Goal: Share content

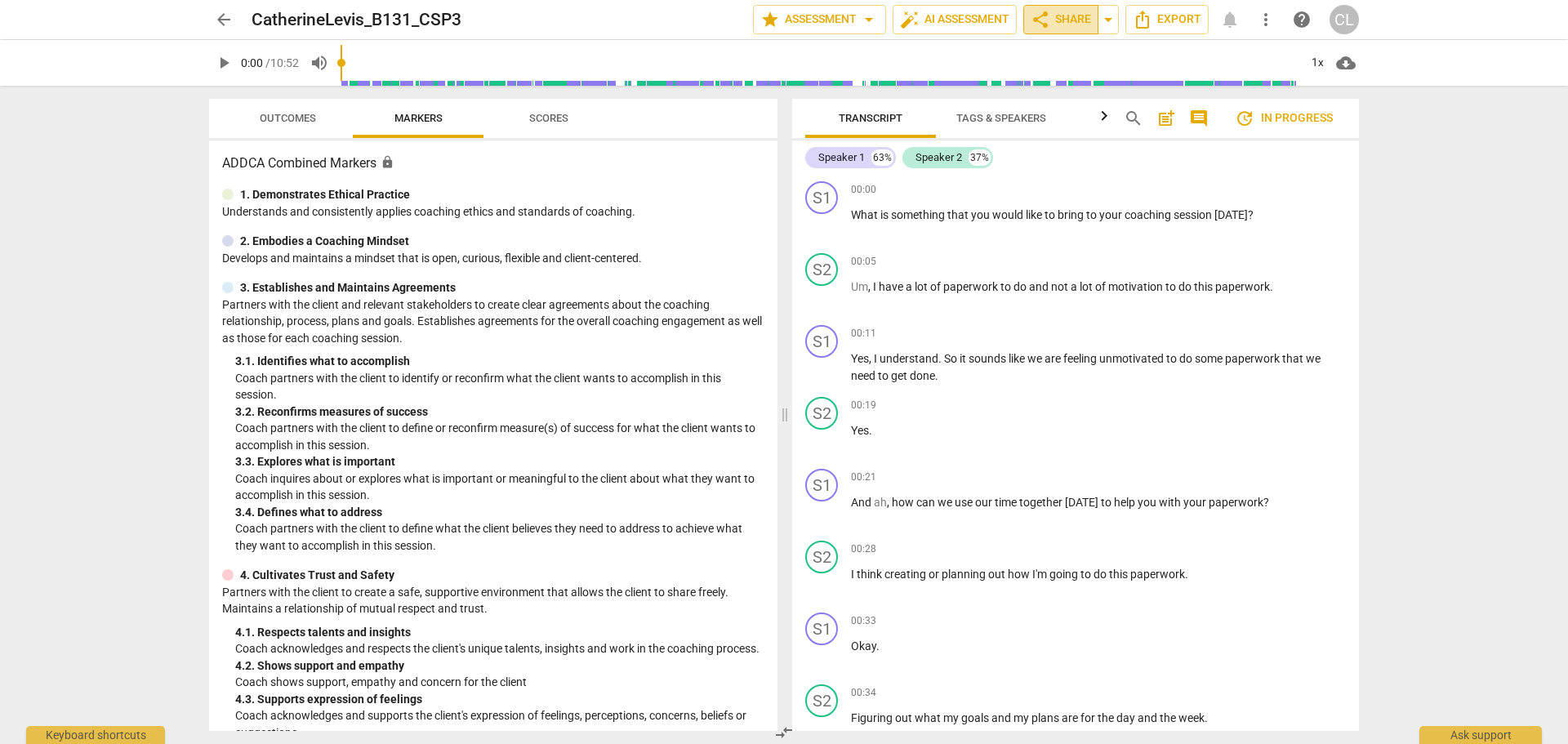
click at [1070, 14] on span "share Share" at bounding box center [1061, 20] width 60 height 20
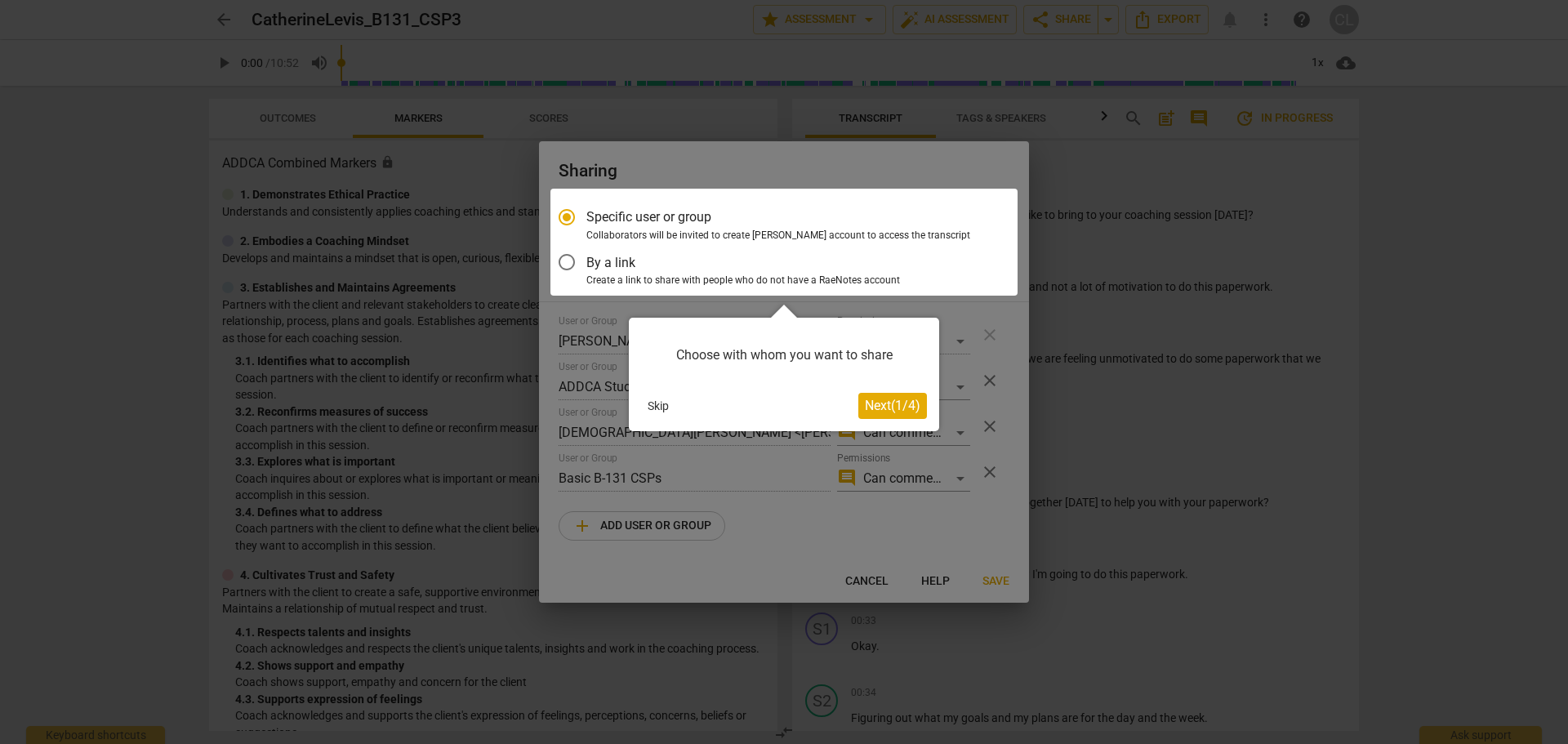
click at [872, 411] on span "Next ( 1 / 4 )" at bounding box center [893, 405] width 56 height 15
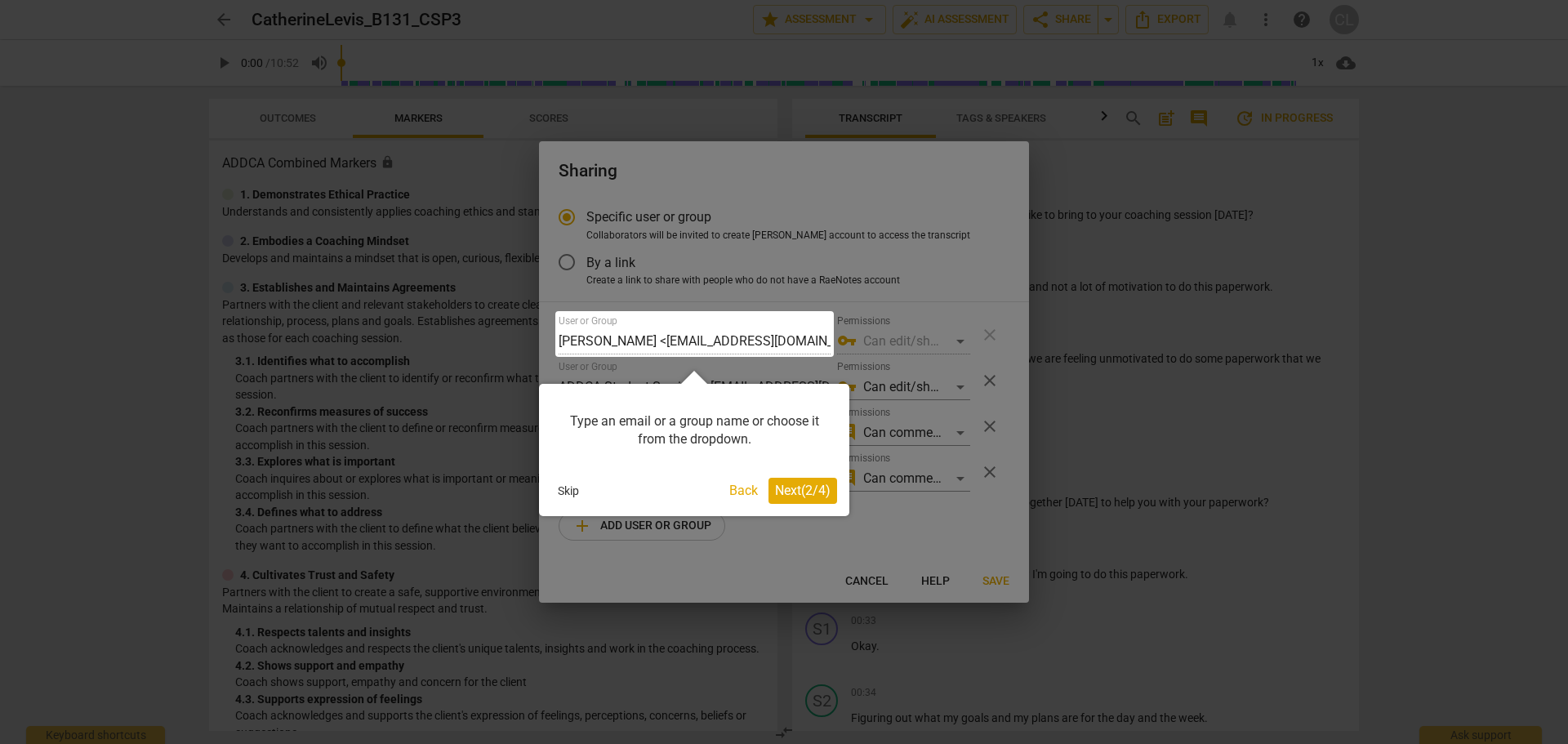
click at [786, 494] on span "Next ( 2 / 4 )" at bounding box center [803, 490] width 56 height 15
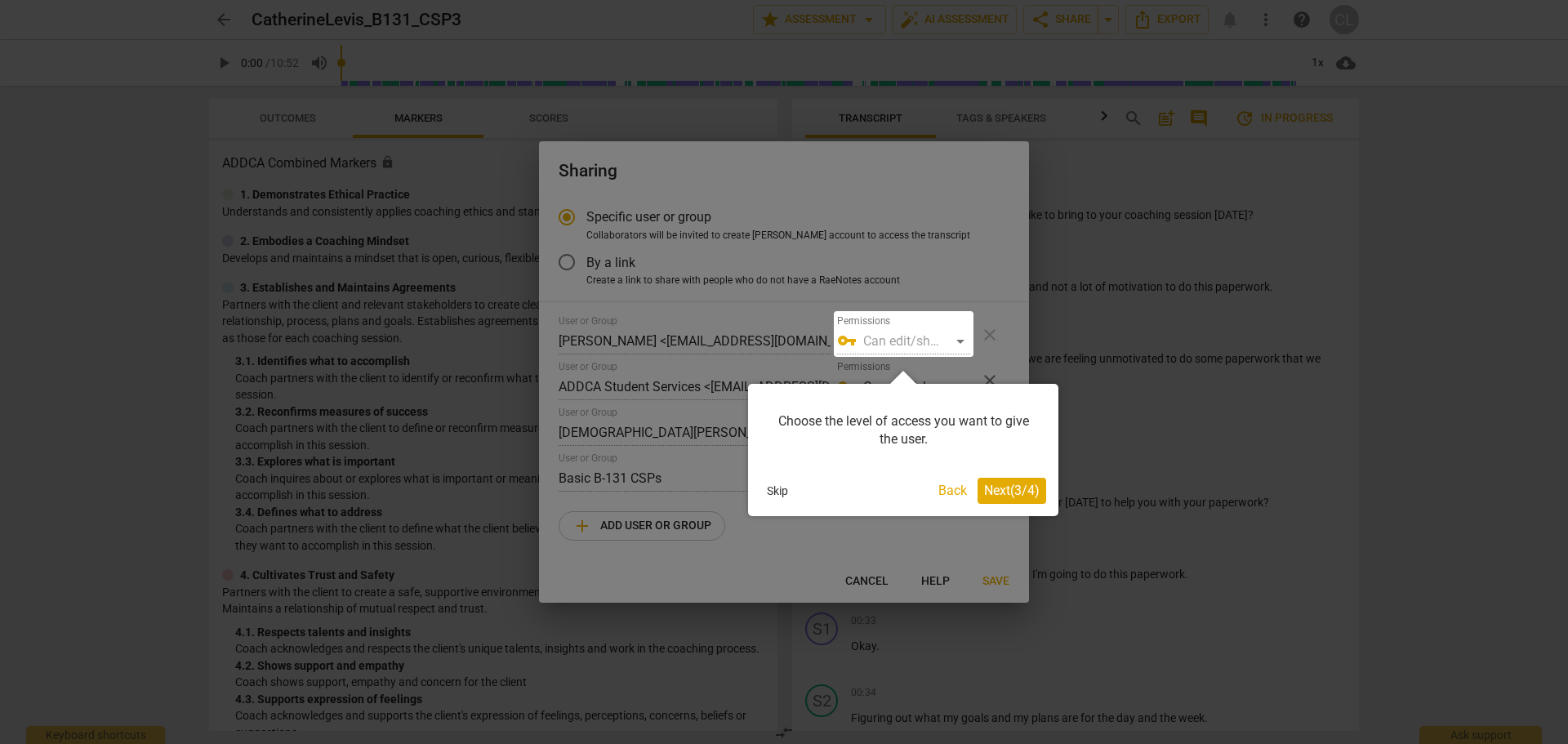
click at [1026, 477] on button "Next ( 3 / 4 )" at bounding box center [1012, 490] width 68 height 26
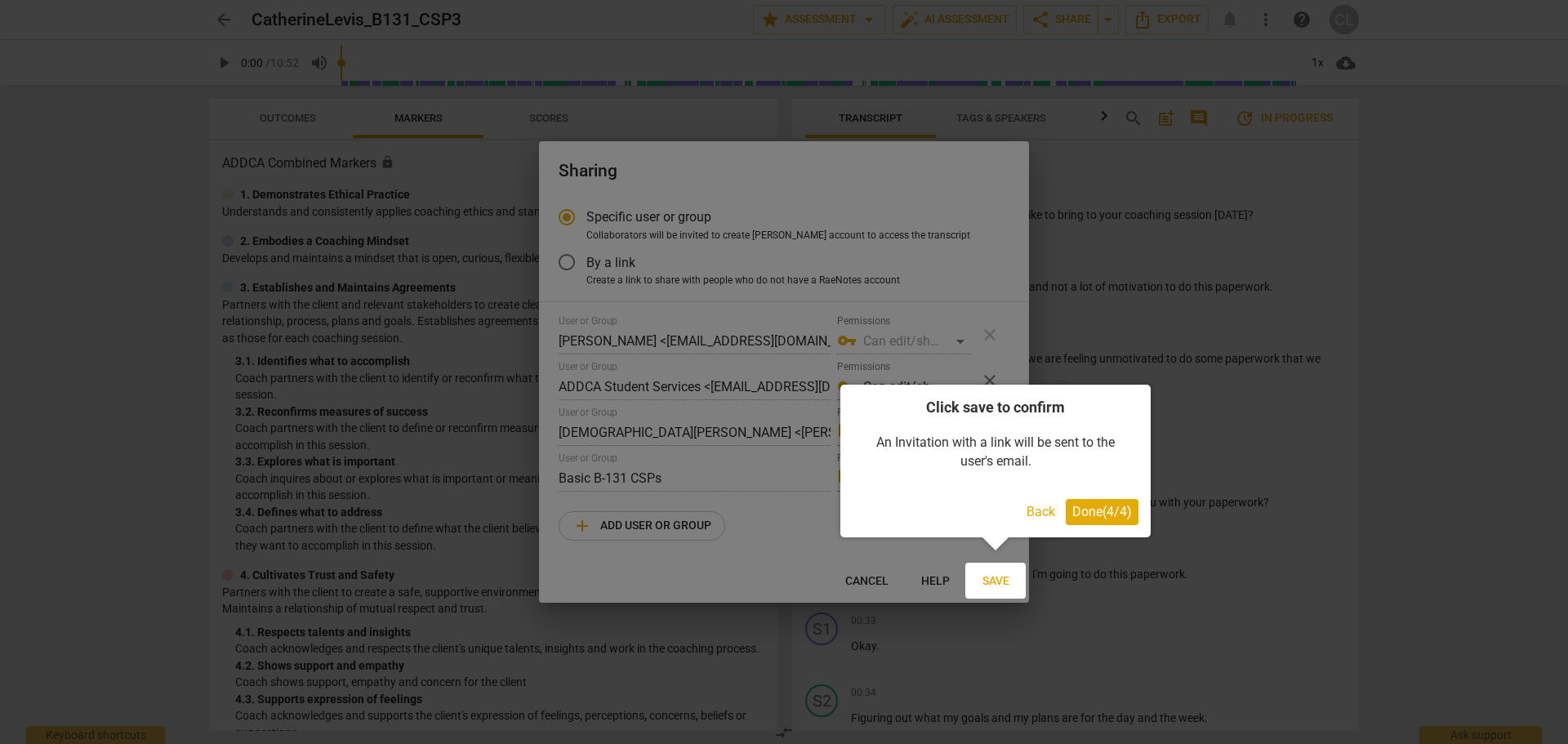
click at [1106, 518] on span "Done ( 4 / 4 )" at bounding box center [1102, 511] width 59 height 15
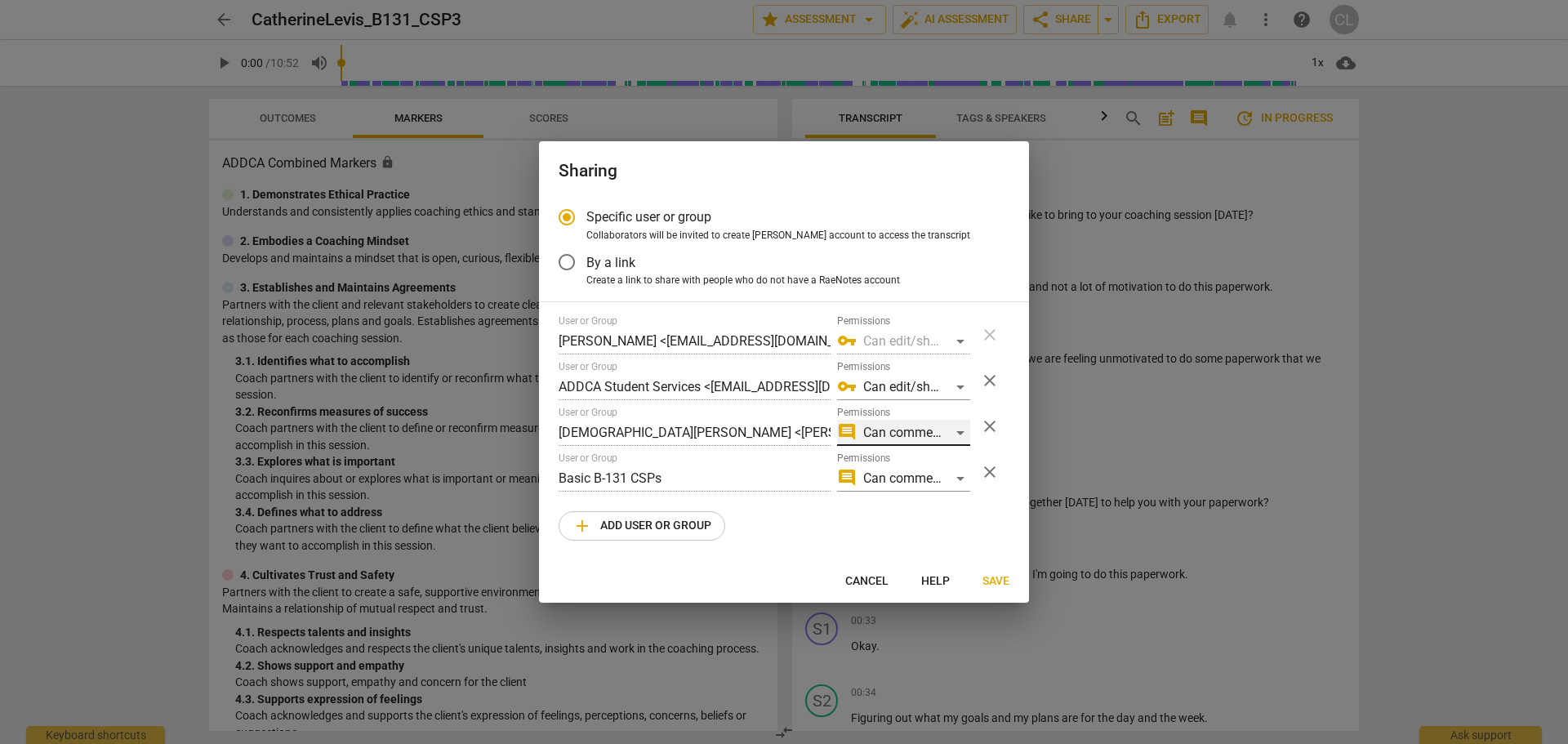
click at [958, 433] on div "comment Can comment" at bounding box center [903, 433] width 133 height 26
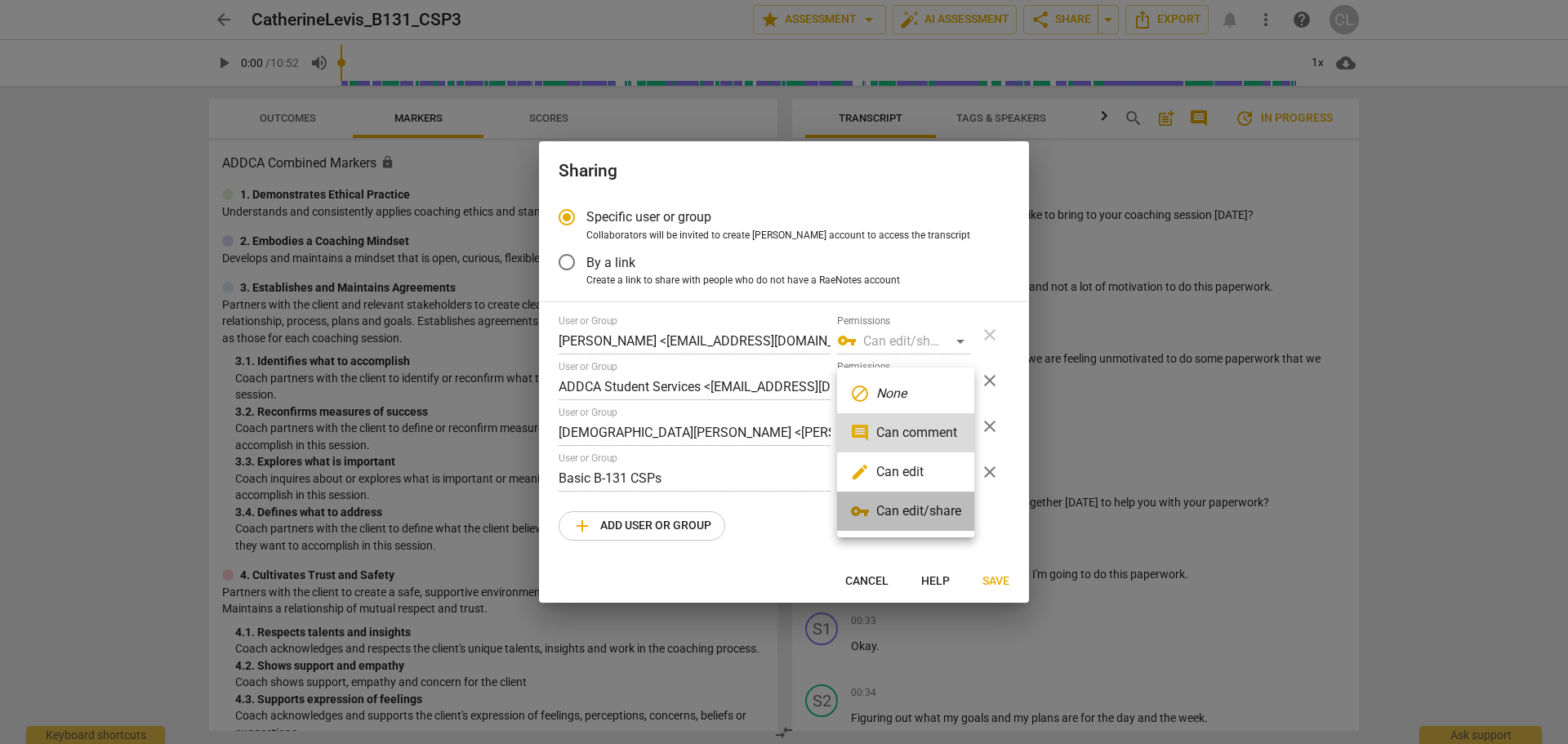
click at [937, 508] on li "vpn_key Can edit/share" at bounding box center [905, 512] width 137 height 39
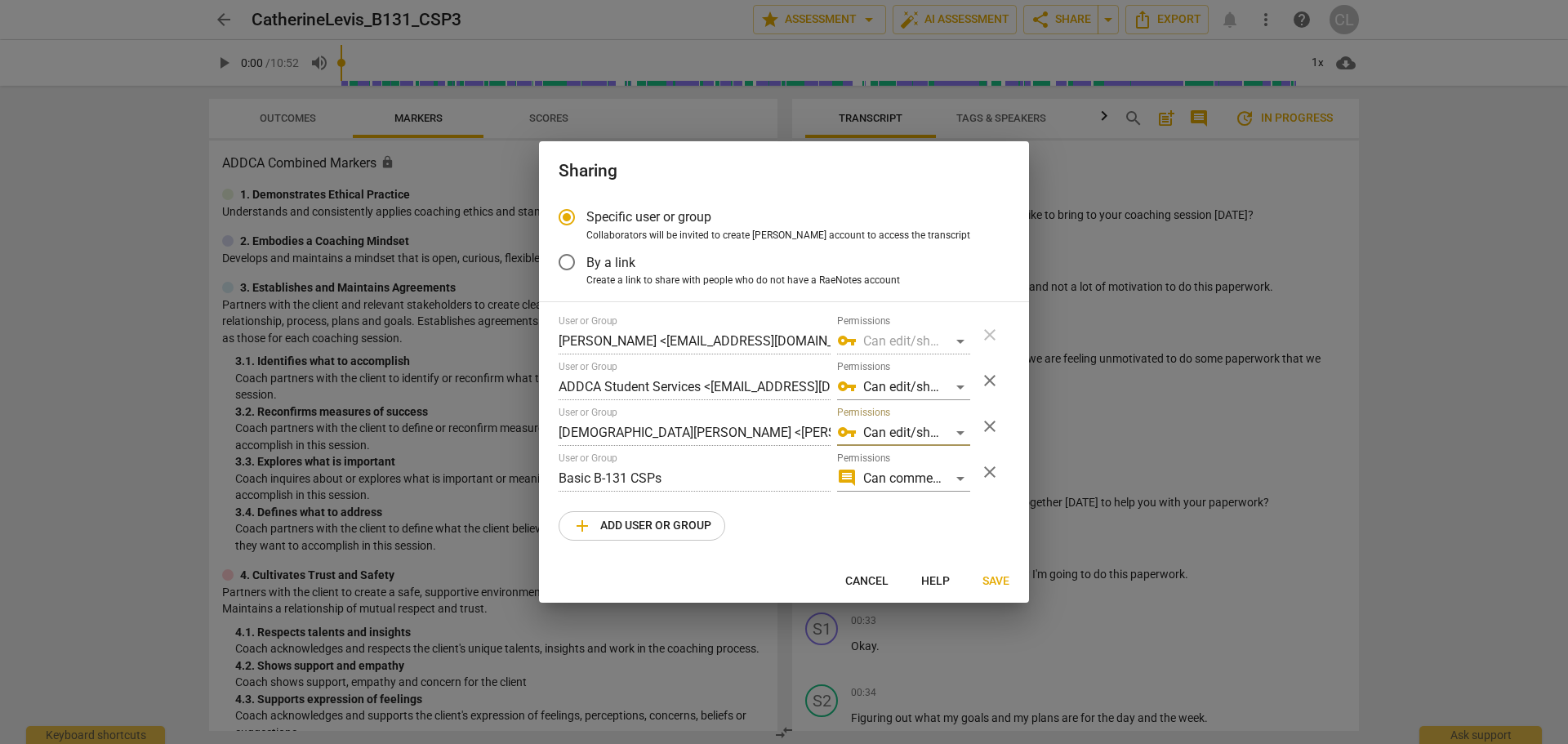
click at [1009, 582] on span "Save" at bounding box center [996, 582] width 27 height 16
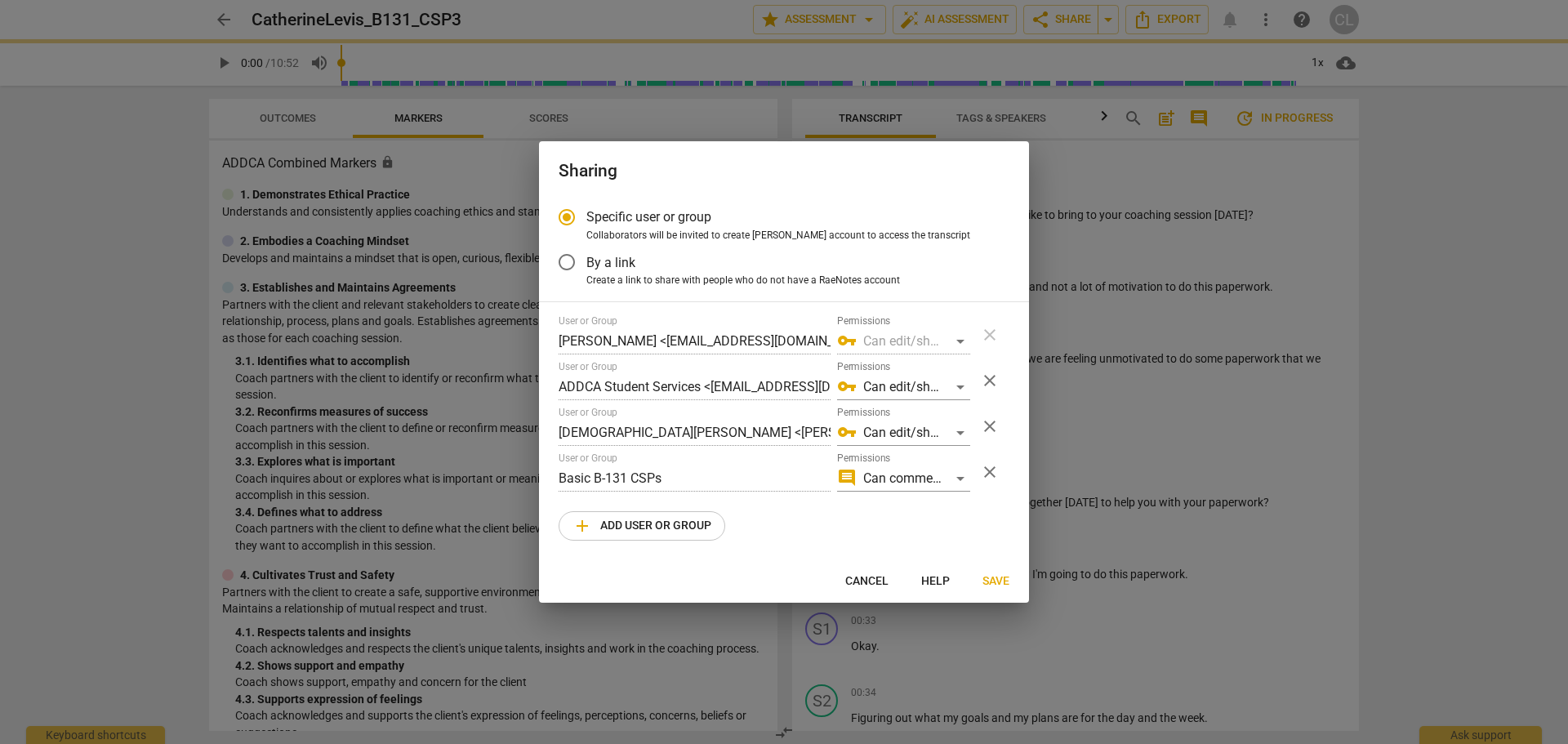
radio input "false"
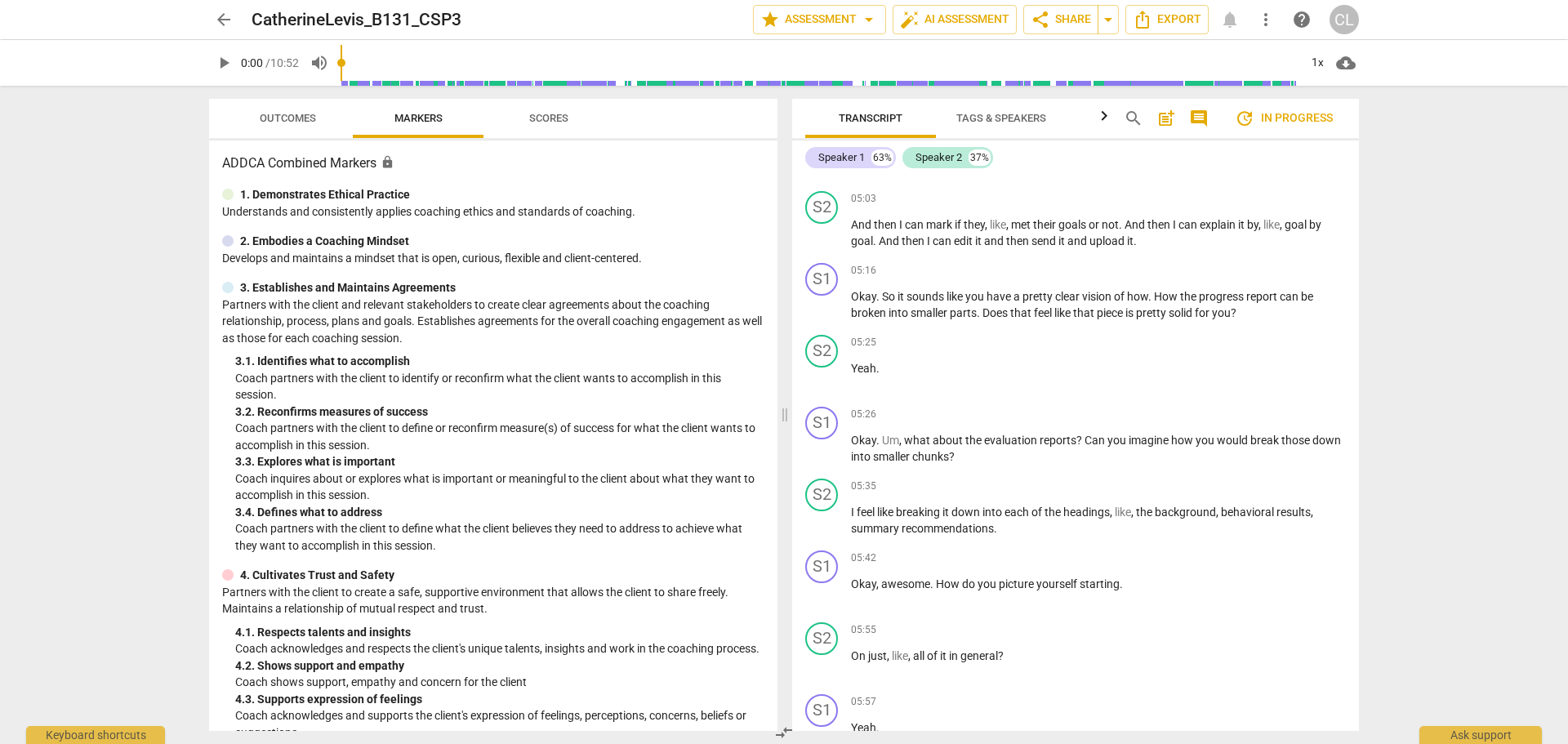
scroll to position [4000, 0]
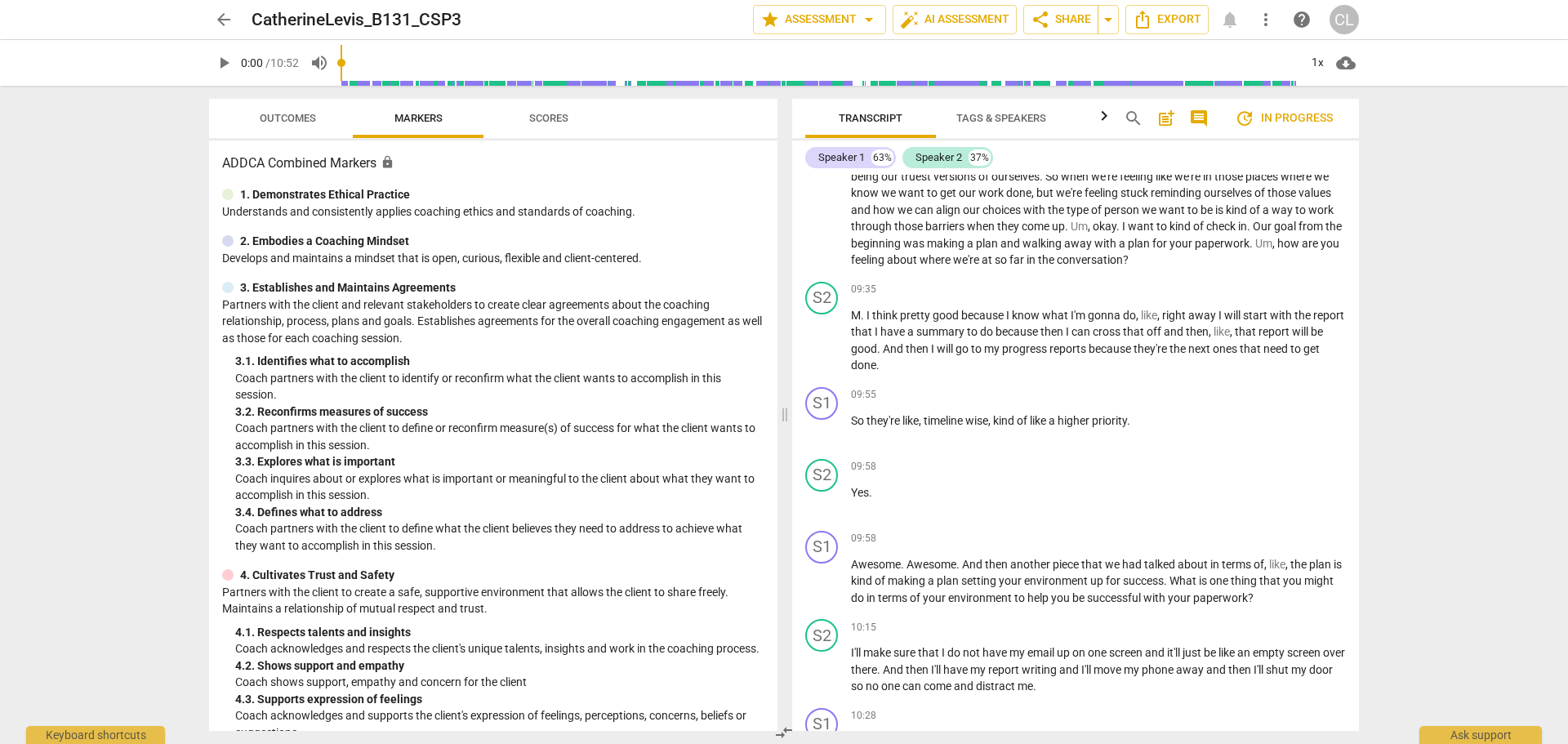
scroll to position [6774, 0]
